Goal: Communication & Community: Answer question/provide support

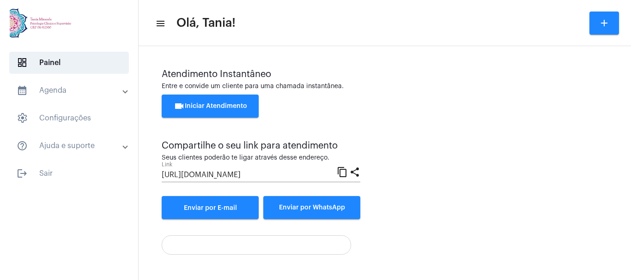
scroll to position [183, 0]
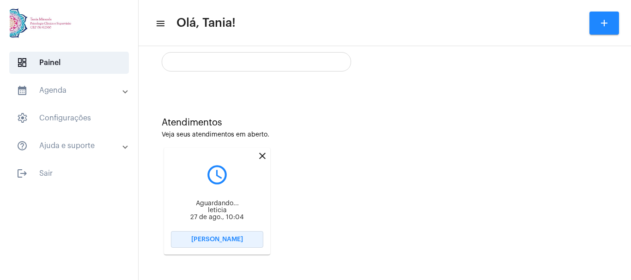
click at [207, 239] on span "[PERSON_NAME]" at bounding box center [217, 239] width 52 height 6
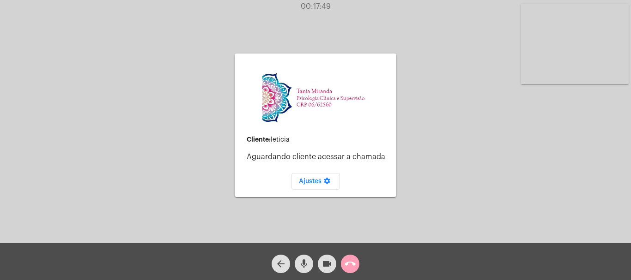
click at [348, 267] on mat-icon "call_end" at bounding box center [349, 263] width 11 height 11
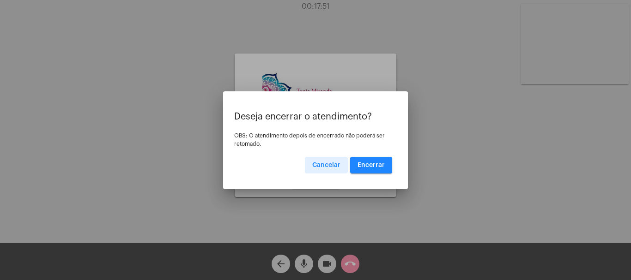
click at [372, 164] on span "Encerrar" at bounding box center [370, 165] width 27 height 6
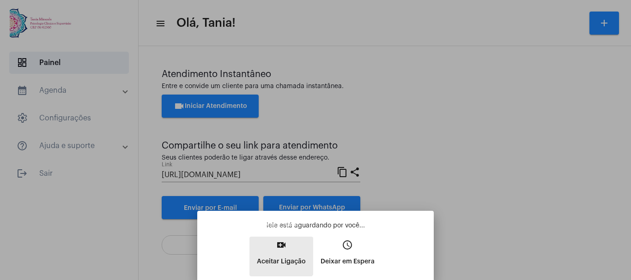
click at [279, 252] on button "video_call Aceitar Ligação" at bounding box center [281, 257] width 64 height 40
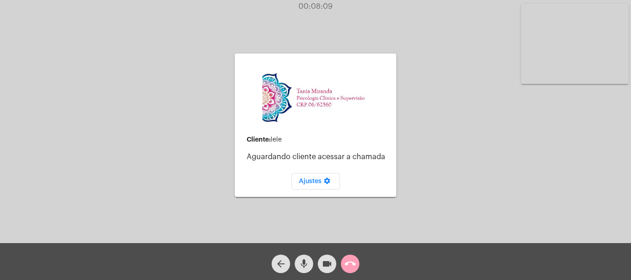
click at [351, 265] on mat-icon "call_end" at bounding box center [349, 263] width 11 height 11
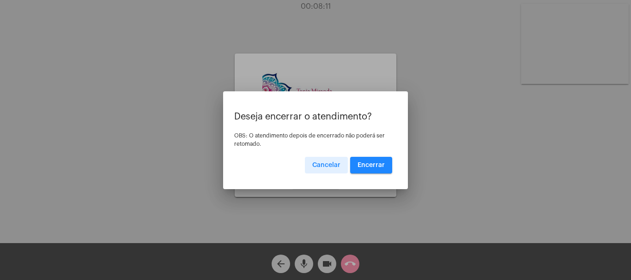
click at [369, 162] on span "Encerrar" at bounding box center [370, 165] width 27 height 6
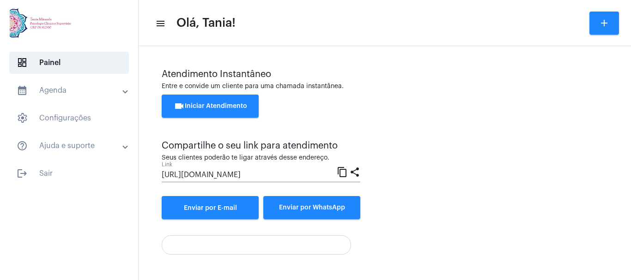
scroll to position [65, 0]
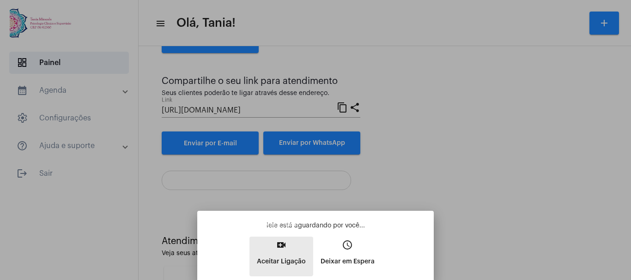
click at [278, 249] on mat-icon "video_call" at bounding box center [281, 245] width 11 height 11
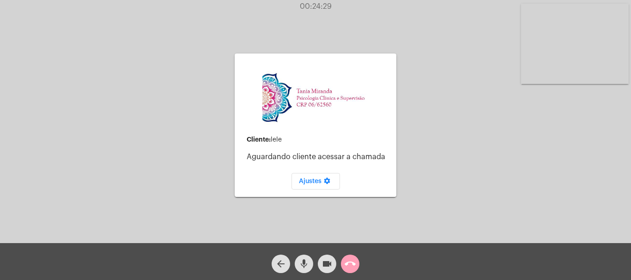
click at [350, 264] on mat-icon "call_end" at bounding box center [349, 263] width 11 height 11
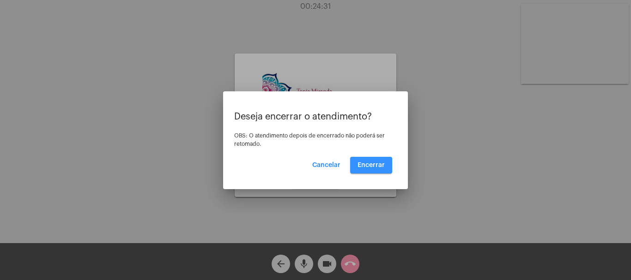
click at [380, 166] on span "Encerrar" at bounding box center [370, 165] width 27 height 6
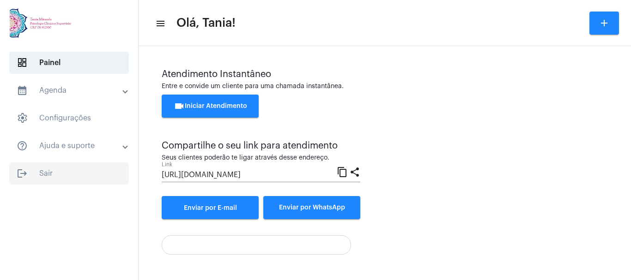
click at [49, 174] on span "logout Sair" at bounding box center [69, 173] width 120 height 22
